Goal: Obtain resource: Download file/media

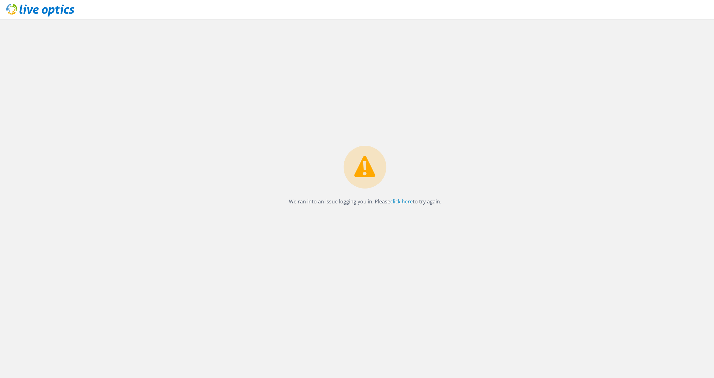
click at [408, 202] on link "click here" at bounding box center [401, 201] width 22 height 7
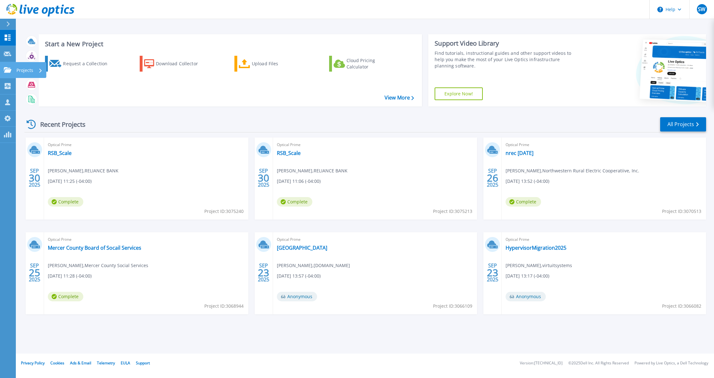
click at [13, 72] on link "Projects Projects" at bounding box center [8, 70] width 16 height 16
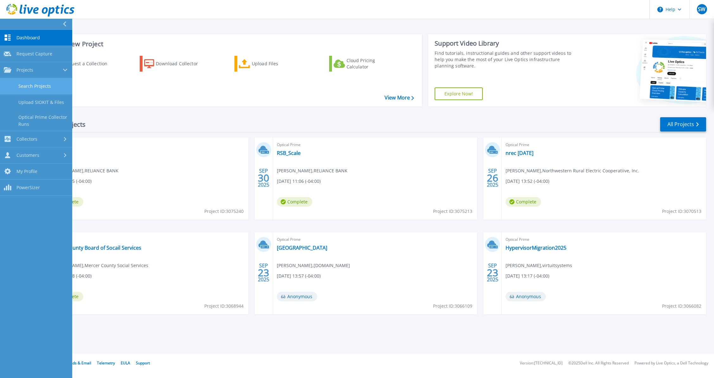
click at [54, 82] on link "Search Projects" at bounding box center [36, 86] width 72 height 16
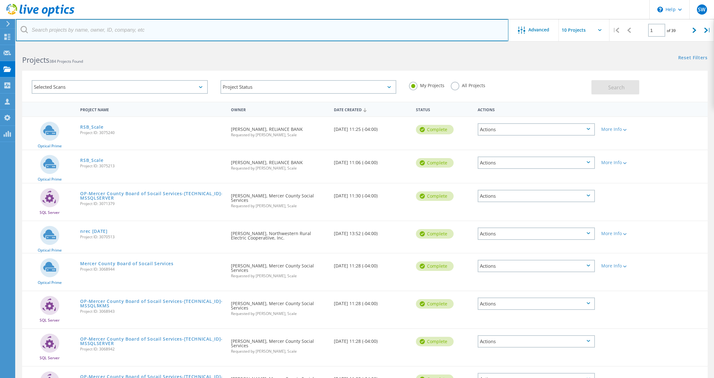
click at [147, 29] on input "text" at bounding box center [262, 30] width 493 height 22
type input "central cath"
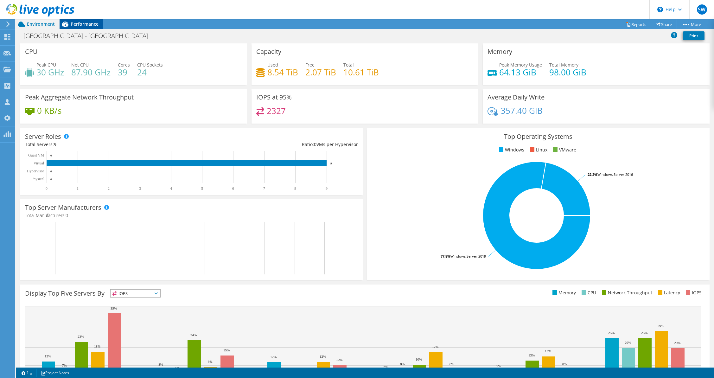
click at [86, 23] on span "Performance" at bounding box center [85, 24] width 28 height 6
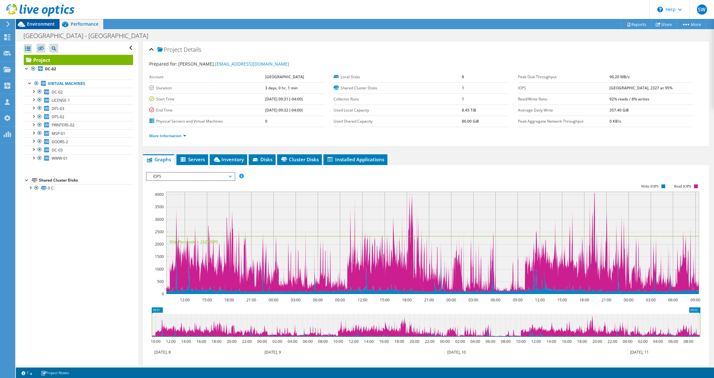
click at [56, 24] on div "Environment" at bounding box center [38, 24] width 44 height 10
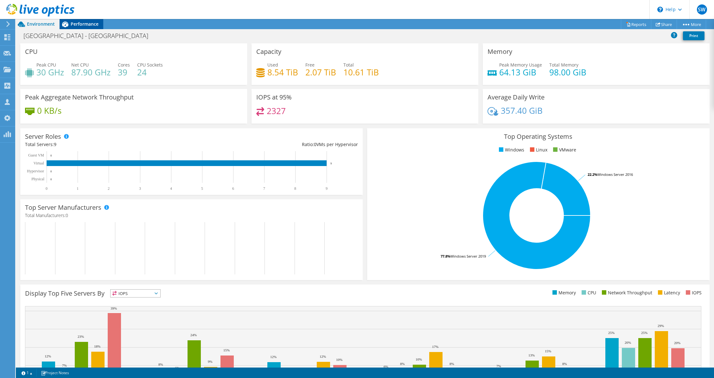
click at [82, 24] on span "Performance" at bounding box center [85, 24] width 28 height 6
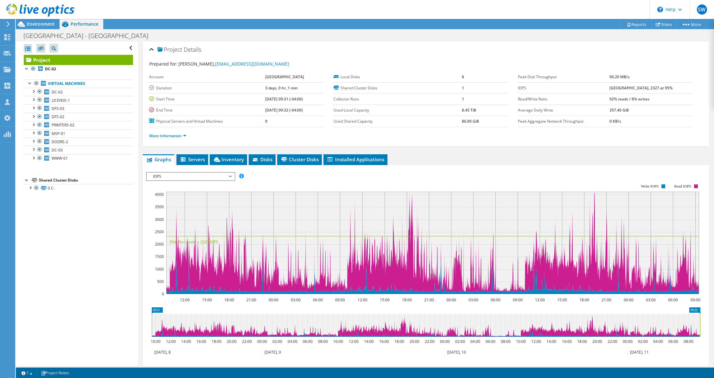
click at [183, 174] on span "IOPS" at bounding box center [190, 177] width 81 height 8
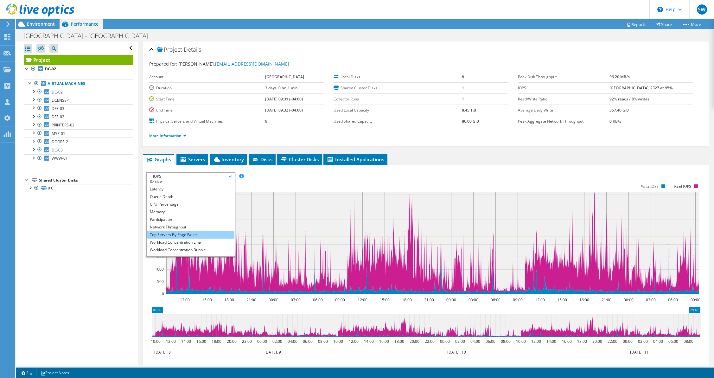
scroll to position [23, 0]
click at [187, 233] on li "Workload Concentration Line" at bounding box center [191, 237] width 88 height 8
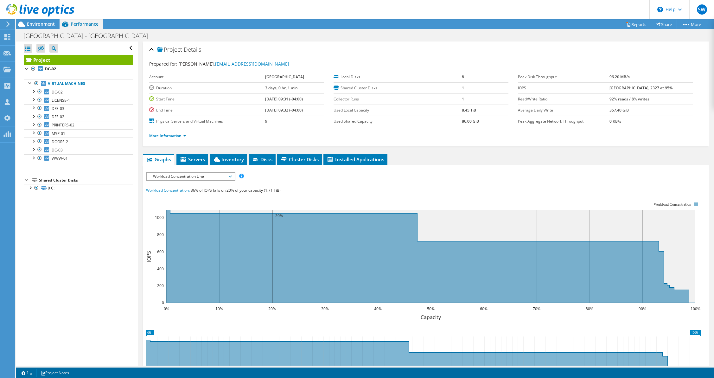
click at [263, 176] on div at bounding box center [426, 289] width 560 height 234
click at [45, 27] on span "Environment" at bounding box center [41, 24] width 28 height 6
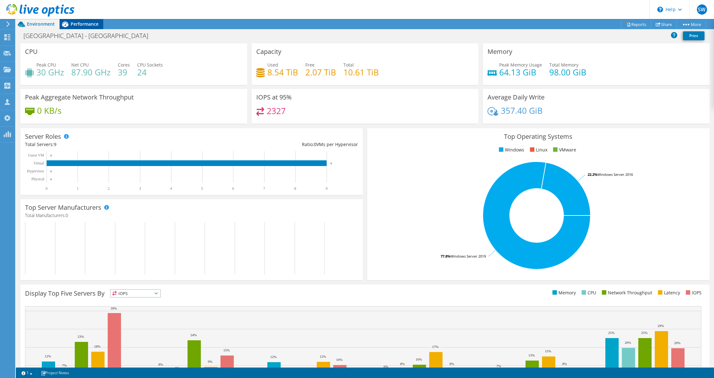
click at [67, 26] on icon at bounding box center [65, 25] width 6 height 6
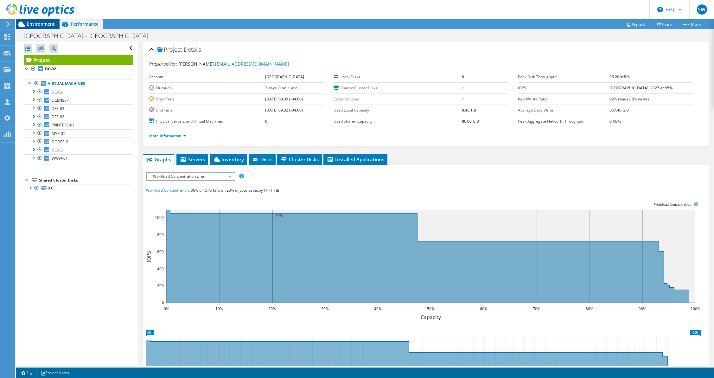
click at [58, 27] on div "Environment" at bounding box center [38, 24] width 44 height 10
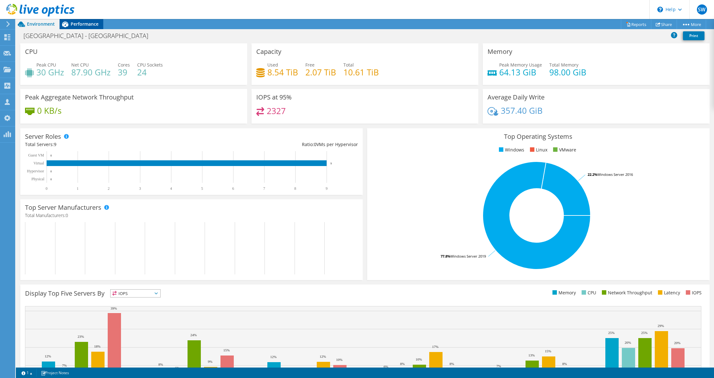
click at [80, 25] on span "Performance" at bounding box center [85, 24] width 28 height 6
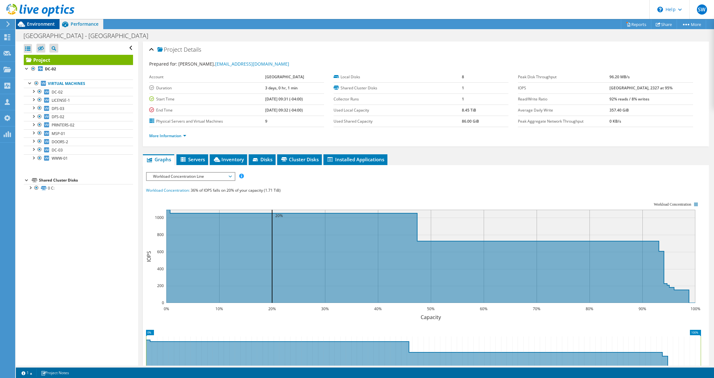
click at [35, 25] on span "Environment" at bounding box center [41, 24] width 28 height 6
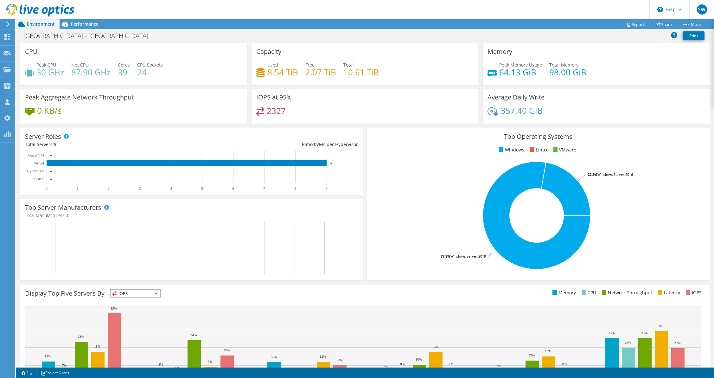
drag, startPoint x: 86, startPoint y: 27, endPoint x: 29, endPoint y: 29, distance: 56.1
click at [86, 27] on div "Performance" at bounding box center [82, 24] width 44 height 10
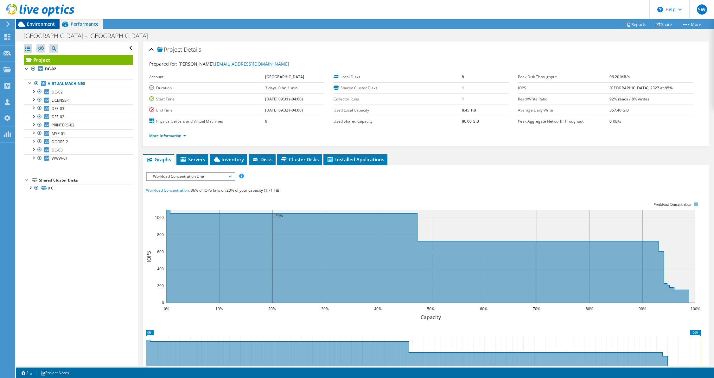
click at [29, 28] on div "Environment" at bounding box center [38, 24] width 44 height 10
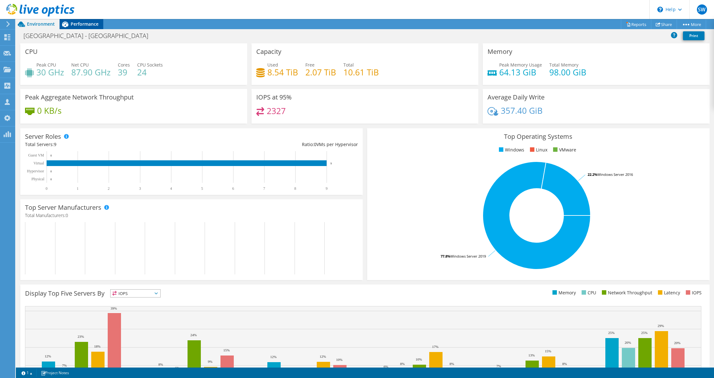
click at [78, 24] on span "Performance" at bounding box center [85, 24] width 28 height 6
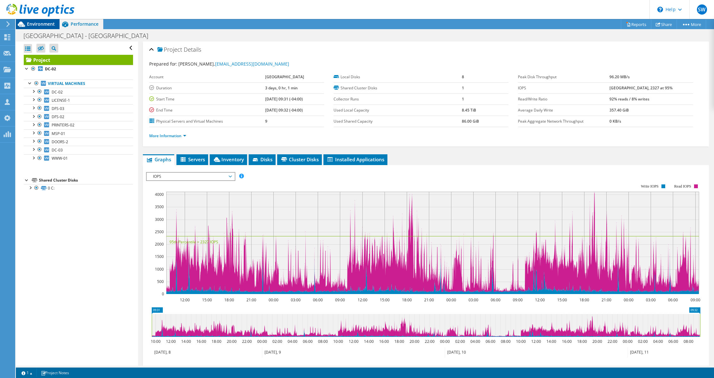
click at [37, 23] on span "Environment" at bounding box center [41, 24] width 28 height 6
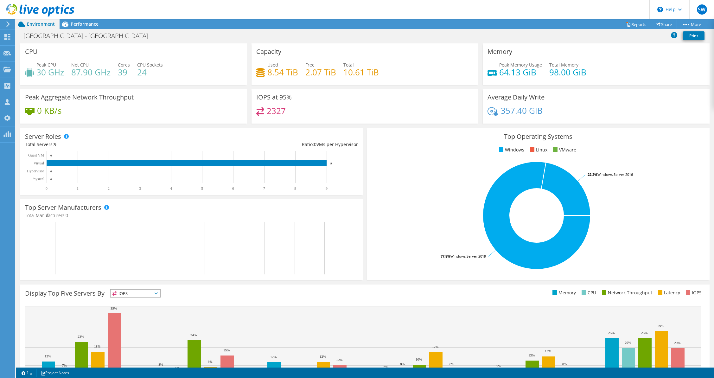
click at [89, 23] on span "Performance" at bounding box center [85, 24] width 28 height 6
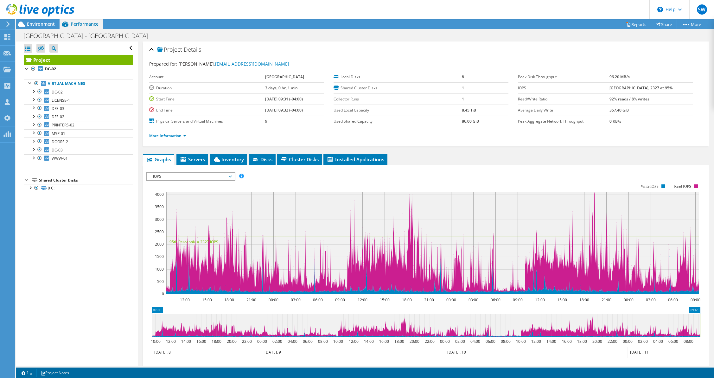
click at [49, 25] on span "Environment" at bounding box center [41, 24] width 28 height 6
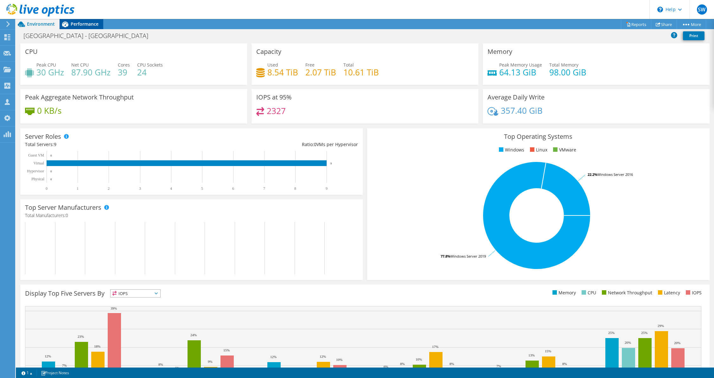
click at [79, 25] on span "Performance" at bounding box center [85, 24] width 28 height 6
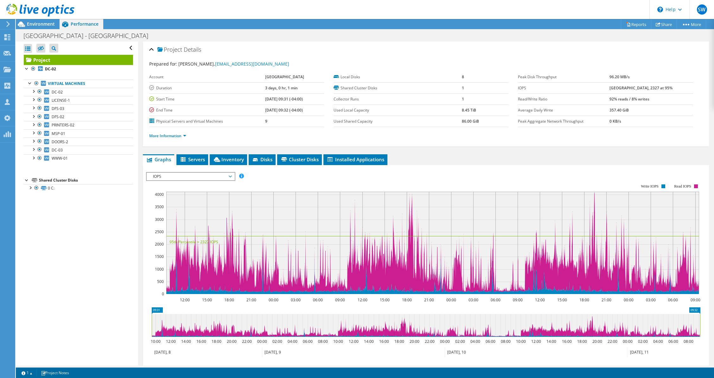
click at [163, 174] on span "IOPS" at bounding box center [190, 177] width 81 height 8
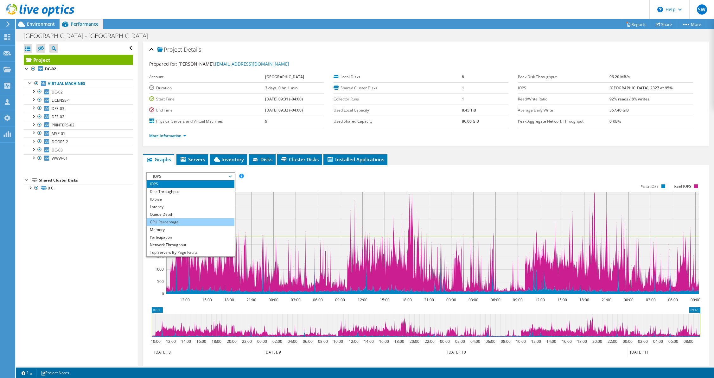
click at [169, 219] on li "CPU Percentage" at bounding box center [191, 222] width 88 height 8
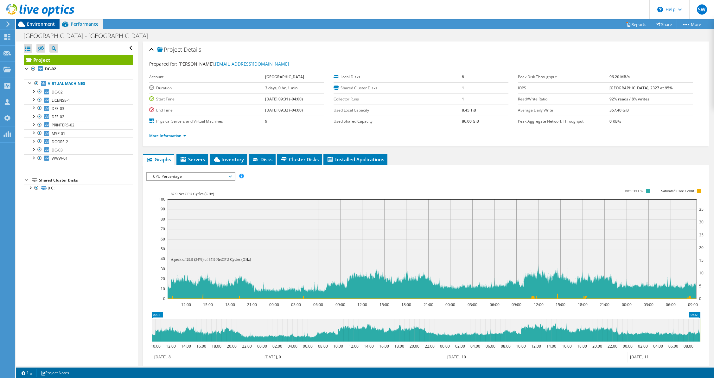
click at [33, 26] on span "Environment" at bounding box center [41, 24] width 28 height 6
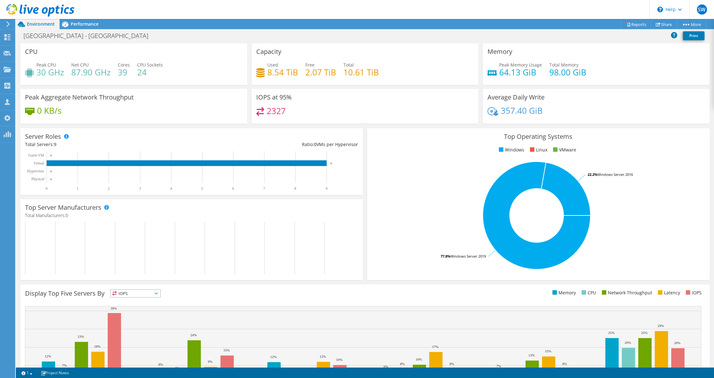
click at [70, 23] on icon at bounding box center [65, 24] width 11 height 11
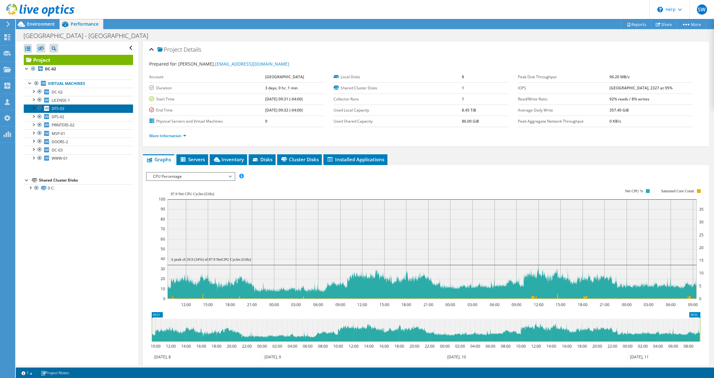
click at [67, 110] on link "DFS-03" at bounding box center [78, 108] width 109 height 8
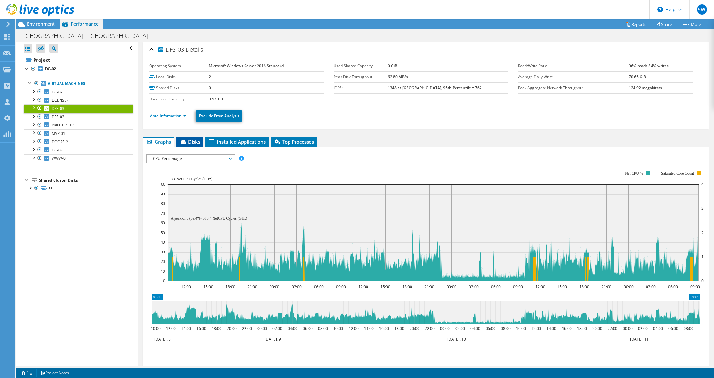
click at [192, 144] on span "Disks" at bounding box center [190, 141] width 21 height 6
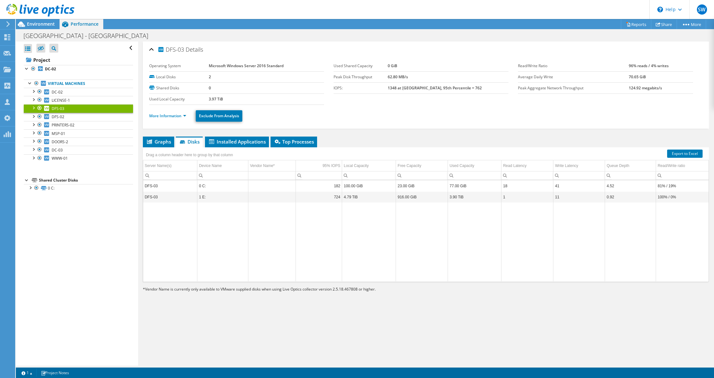
click at [177, 143] on li "Disks" at bounding box center [189, 142] width 27 height 11
click at [80, 119] on link "DFS-02" at bounding box center [78, 117] width 109 height 8
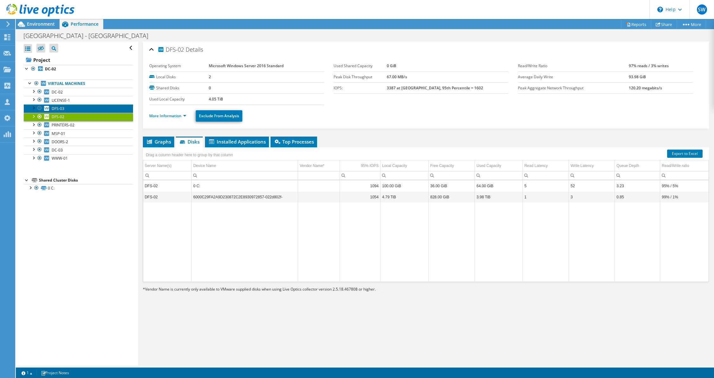
click at [79, 111] on link "DFS-03" at bounding box center [78, 108] width 109 height 8
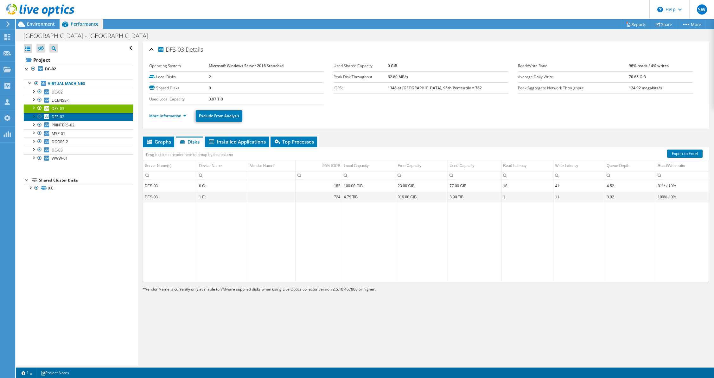
click at [77, 115] on link "DFS-02" at bounding box center [78, 117] width 109 height 8
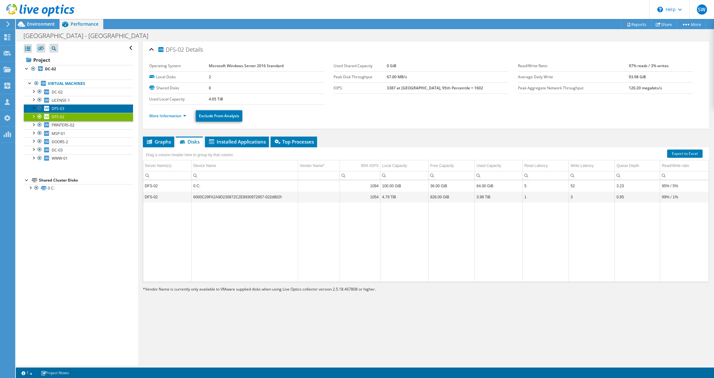
click at [75, 110] on link "DFS-03" at bounding box center [78, 108] width 109 height 8
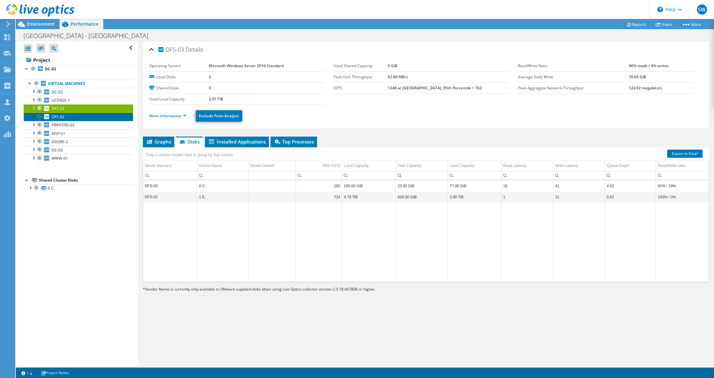
click at [75, 115] on link "DFS-02" at bounding box center [78, 117] width 109 height 8
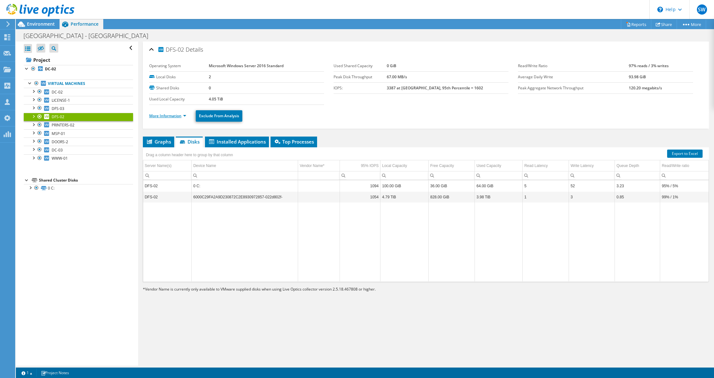
click at [180, 114] on link "More Information" at bounding box center [167, 115] width 37 height 5
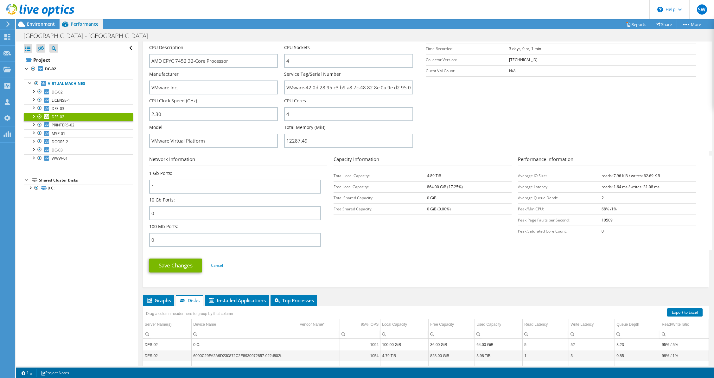
scroll to position [167, 0]
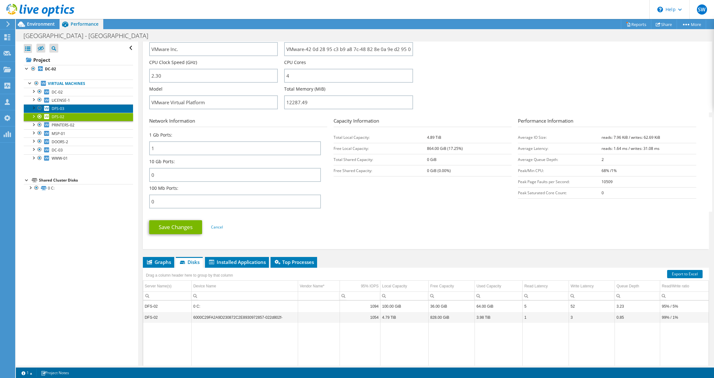
click at [71, 110] on link "DFS-03" at bounding box center [78, 108] width 109 height 8
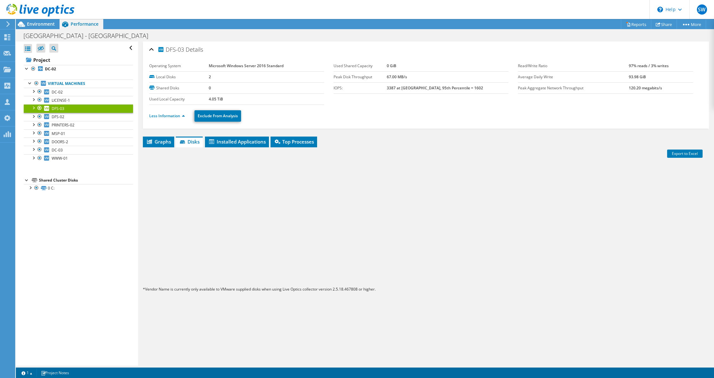
scroll to position [0, 0]
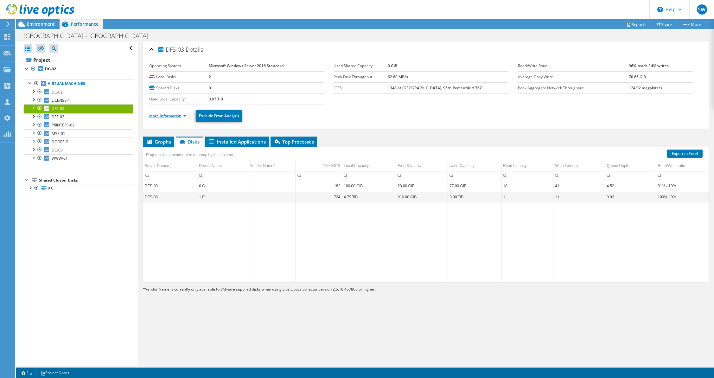
click at [155, 117] on link "More Information" at bounding box center [167, 115] width 37 height 5
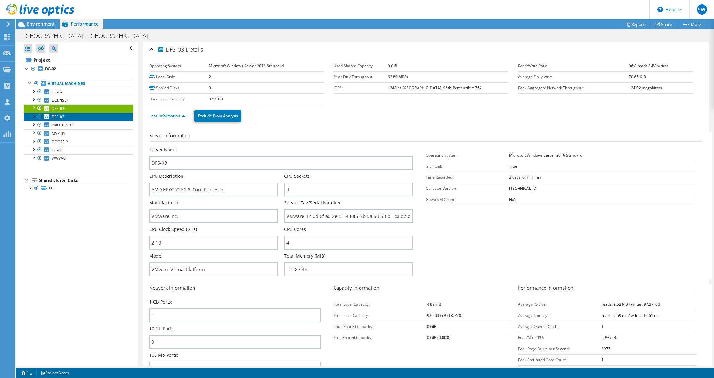
click at [65, 119] on link "DFS-02" at bounding box center [78, 117] width 109 height 8
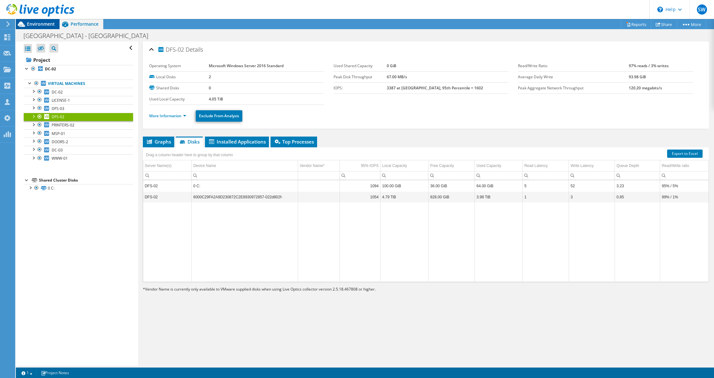
click at [38, 25] on span "Environment" at bounding box center [41, 24] width 28 height 6
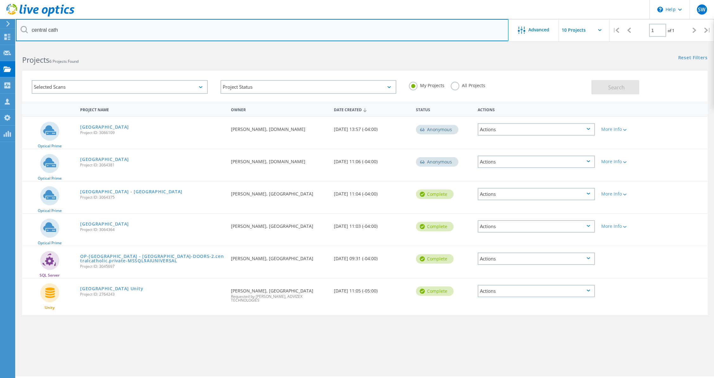
drag, startPoint x: 75, startPoint y: 35, endPoint x: 10, endPoint y: 31, distance: 65.4
click at [16, 31] on input "central cath" at bounding box center [262, 30] width 493 height 22
type input "mon valley"
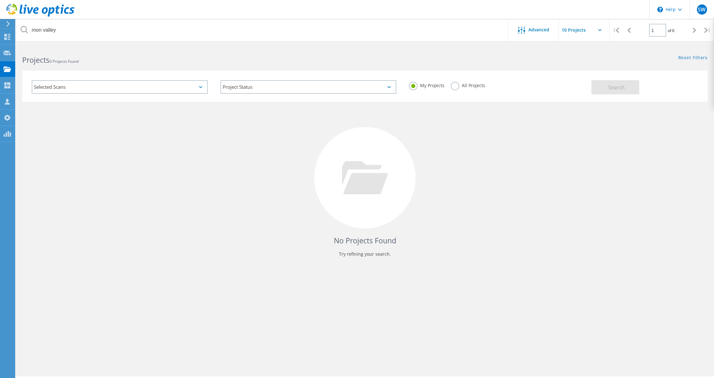
click at [456, 83] on label "All Projects" at bounding box center [468, 85] width 35 height 6
click at [0, 0] on input "All Projects" at bounding box center [0, 0] width 0 height 0
click at [605, 83] on button "Search" at bounding box center [615, 87] width 48 height 14
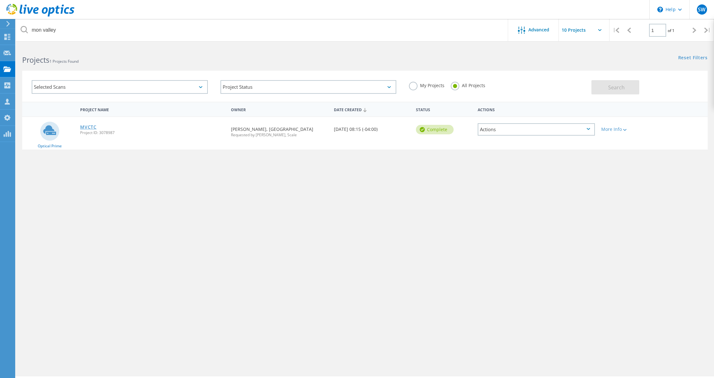
click at [89, 128] on link "MVCTC" at bounding box center [88, 127] width 16 height 4
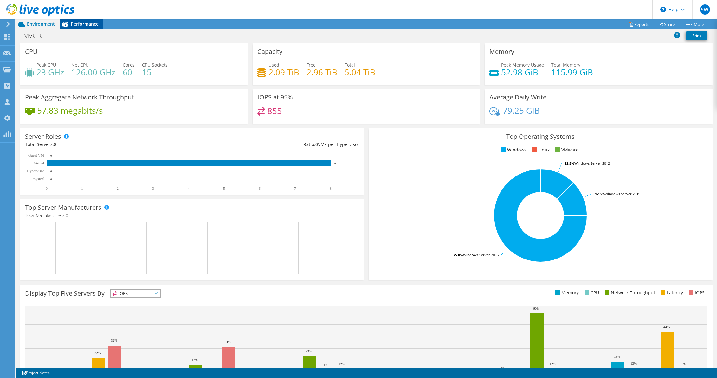
click at [91, 22] on span "Performance" at bounding box center [85, 24] width 28 height 6
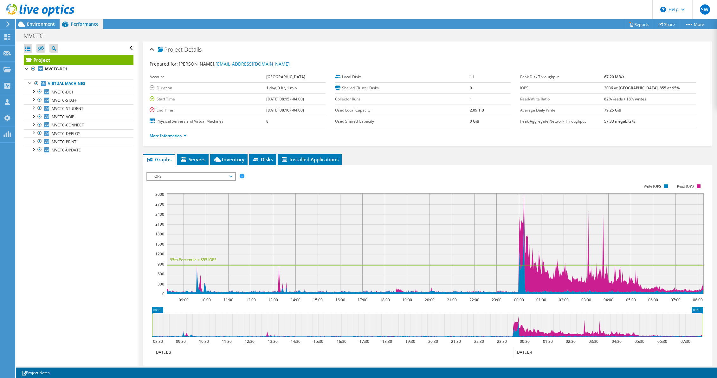
click at [196, 175] on span "IOPS" at bounding box center [190, 177] width 81 height 8
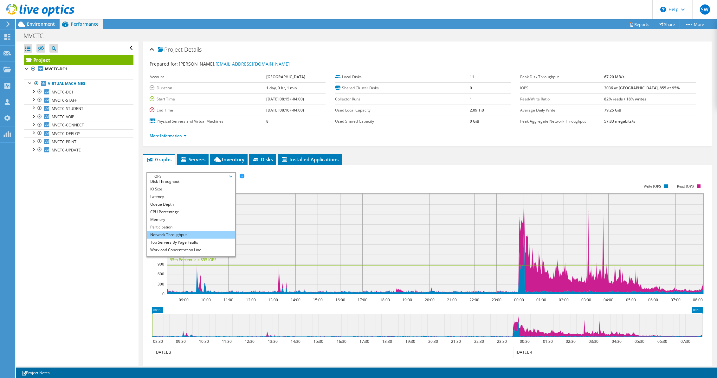
scroll to position [23, 0]
click at [175, 236] on li "Workload Concentration Line" at bounding box center [191, 237] width 88 height 8
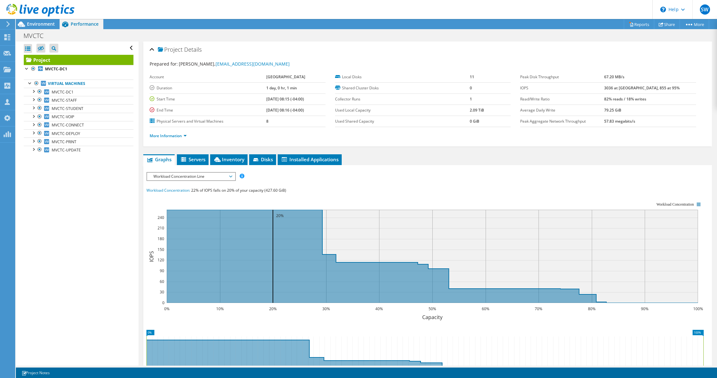
click at [229, 177] on span "Workload Concentration Line" at bounding box center [190, 177] width 81 height 8
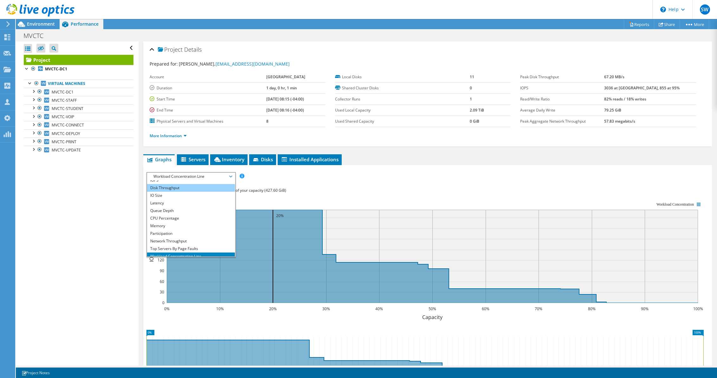
scroll to position [0, 0]
click at [192, 185] on li "IOPS" at bounding box center [191, 184] width 88 height 8
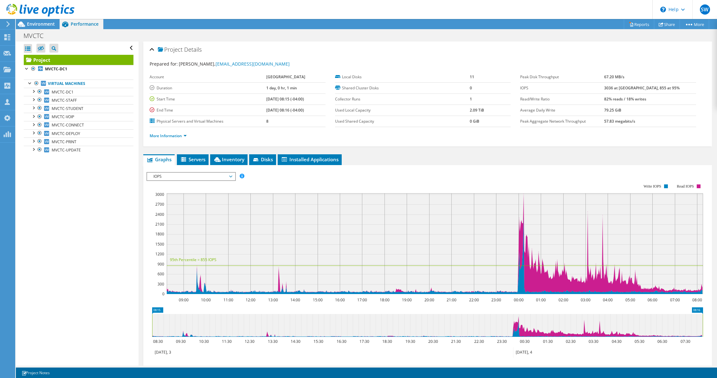
click at [212, 175] on span "IOPS" at bounding box center [190, 177] width 81 height 8
click at [284, 188] on rect at bounding box center [424, 239] width 557 height 127
click at [49, 26] on span "Environment" at bounding box center [41, 24] width 28 height 6
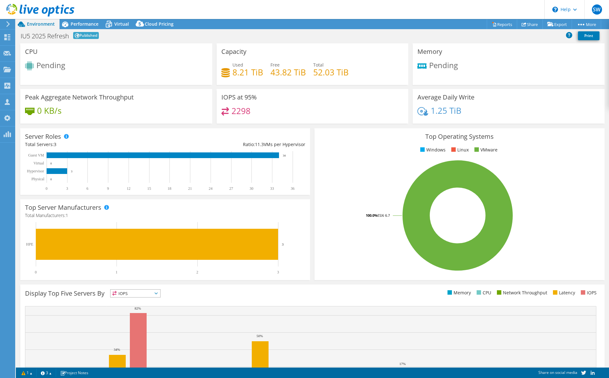
select select "USD"
click at [94, 27] on span "Performance" at bounding box center [85, 24] width 28 height 6
select select "USD"
click at [81, 21] on span "Performance" at bounding box center [85, 24] width 28 height 6
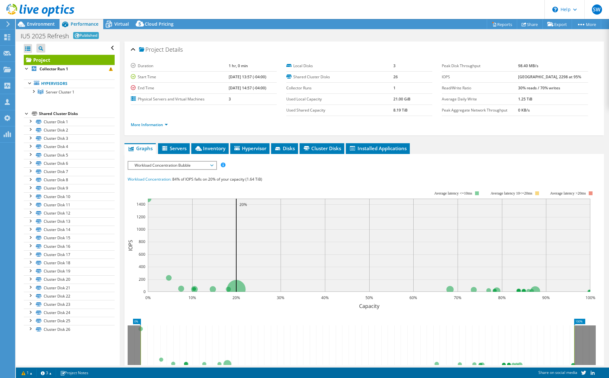
click at [149, 162] on span "Workload Concentration Bubble" at bounding box center [171, 166] width 81 height 8
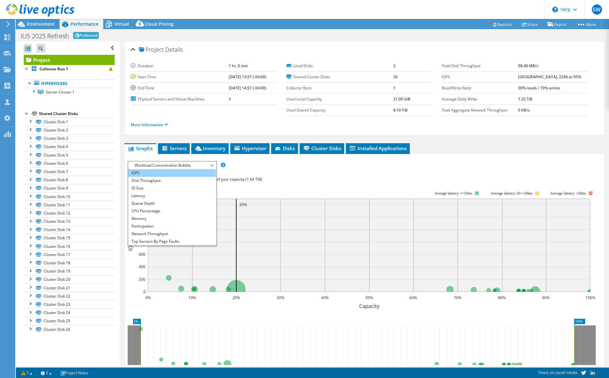
click at [148, 170] on li "IOPS" at bounding box center [172, 173] width 88 height 8
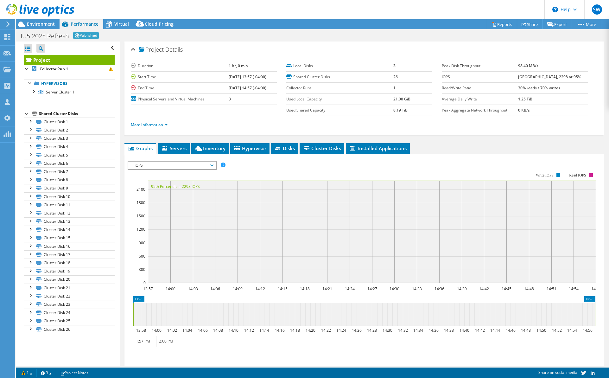
click at [148, 165] on span "IOPS" at bounding box center [171, 166] width 81 height 8
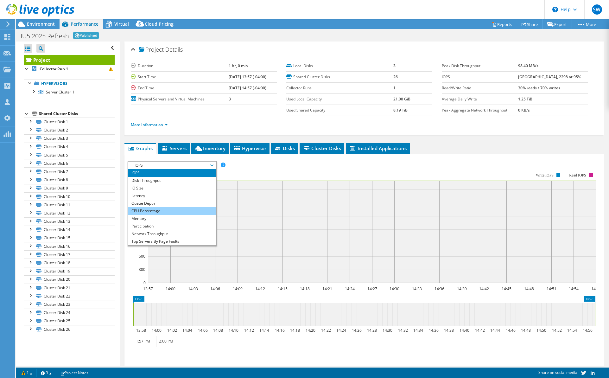
scroll to position [23, 0]
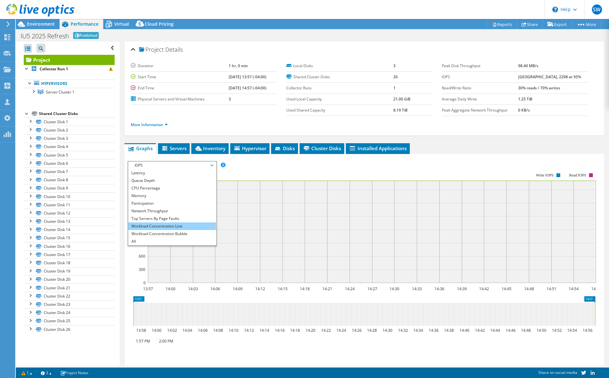
click at [156, 226] on li "Workload Concentration Line" at bounding box center [172, 226] width 88 height 8
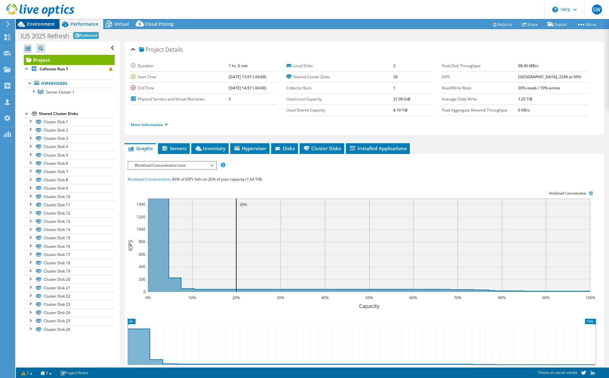
click at [49, 22] on span "Environment" at bounding box center [41, 24] width 28 height 6
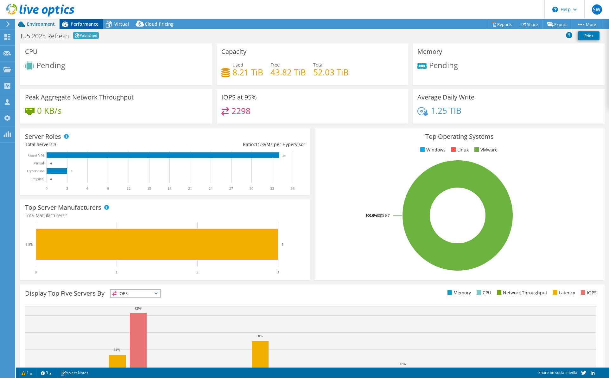
click at [78, 23] on span "Performance" at bounding box center [85, 24] width 28 height 6
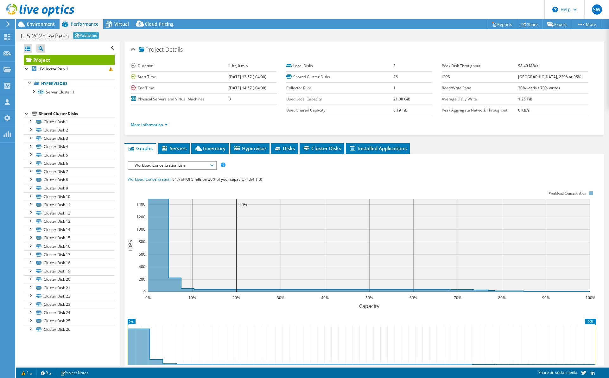
click at [147, 161] on div "Workload Concentration Line IOPS Disk Throughput IO Size Latency Queue Depth CP…" at bounding box center [172, 165] width 89 height 9
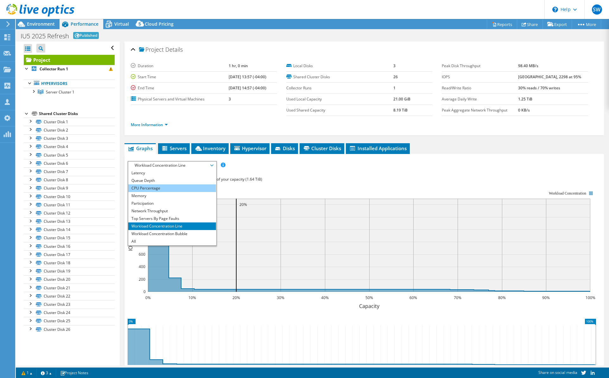
click at [150, 186] on li "CPU Percentage" at bounding box center [172, 188] width 88 height 8
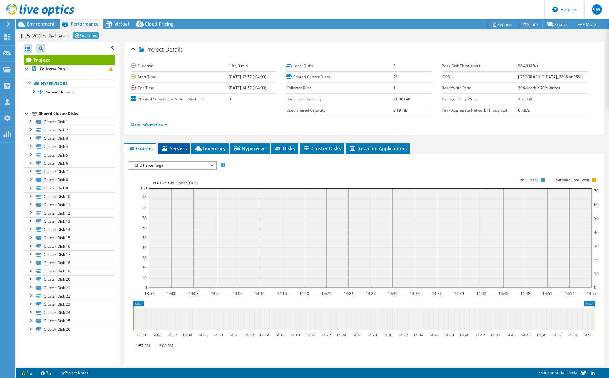
click at [170, 150] on span "Servers" at bounding box center [173, 148] width 25 height 6
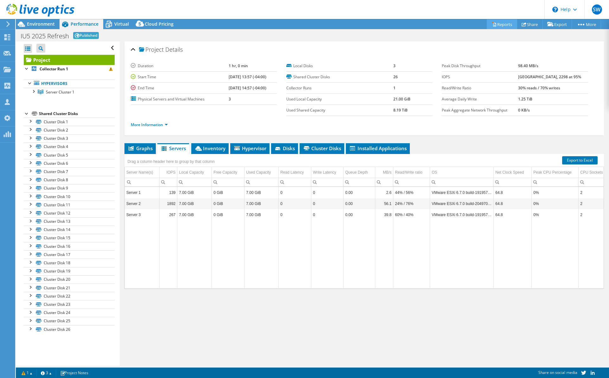
click at [499, 27] on link "Reports" at bounding box center [502, 24] width 30 height 10
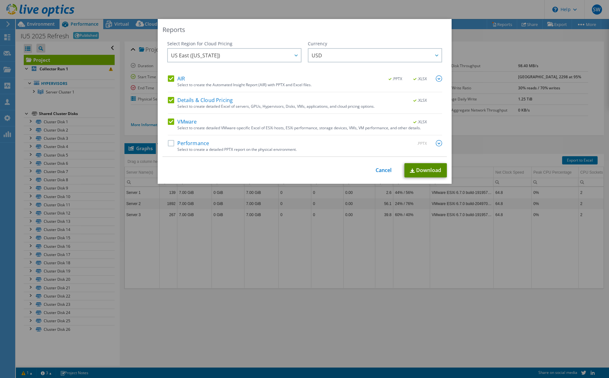
click at [421, 172] on link "Download" at bounding box center [426, 170] width 42 height 14
click at [476, 127] on div "Reports Select Region for Cloud Pricing Asia Pacific ([GEOGRAPHIC_DATA]) [GEOGR…" at bounding box center [304, 189] width 609 height 340
